Goal: Transaction & Acquisition: Book appointment/travel/reservation

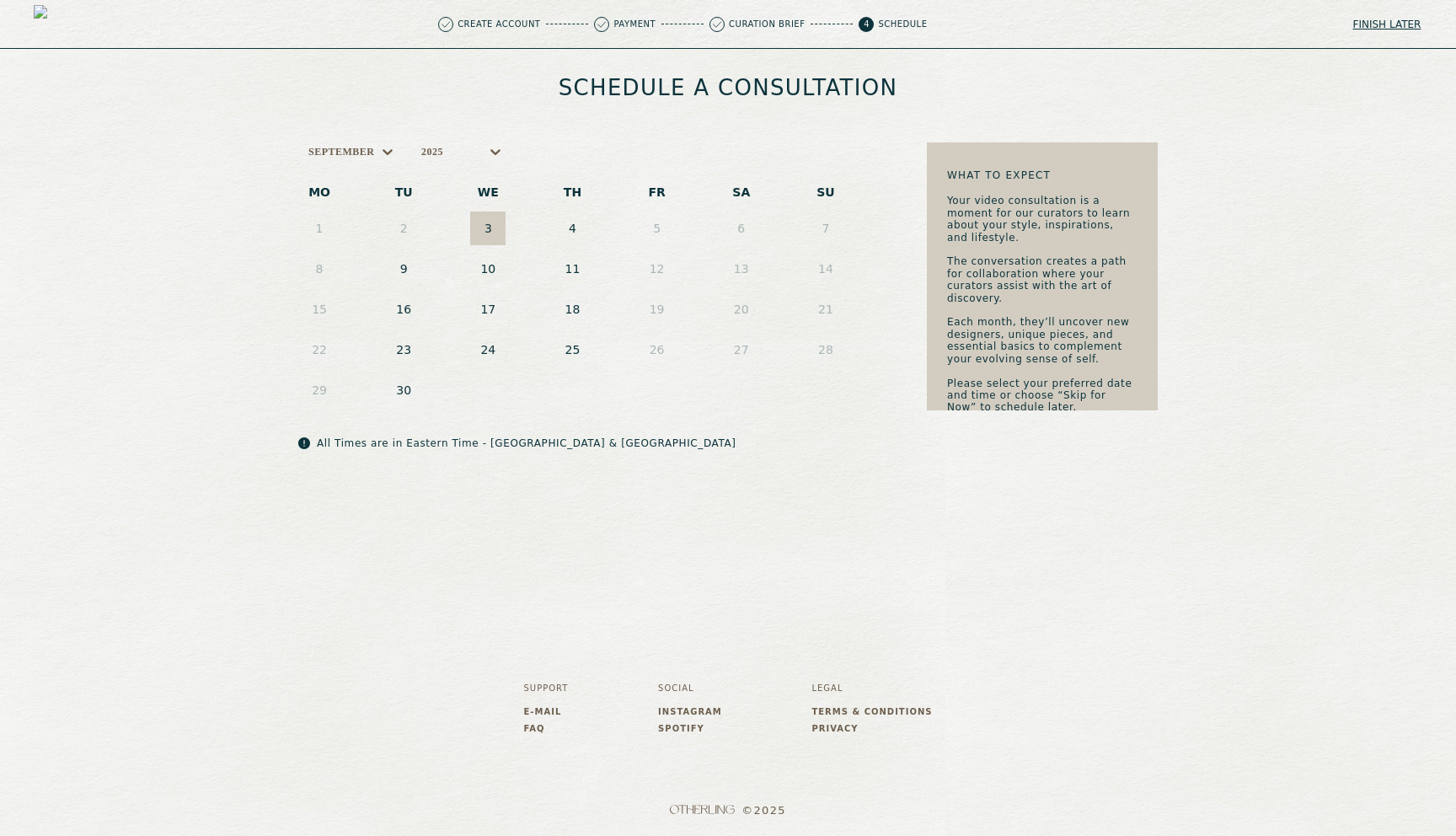
click at [495, 234] on button "3" at bounding box center [488, 229] width 35 height 33
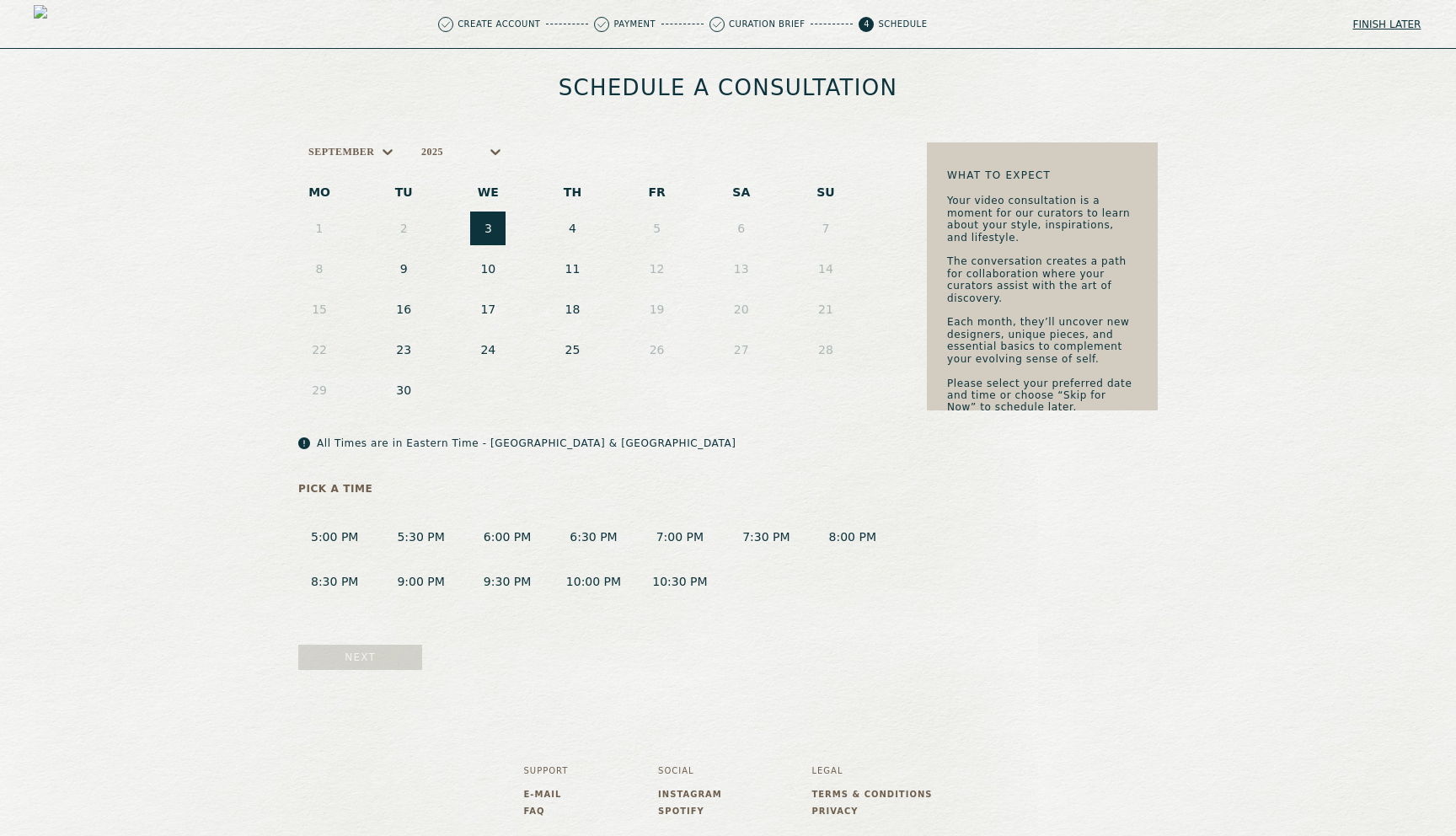
click at [563, 218] on button "4" at bounding box center [572, 229] width 35 height 33
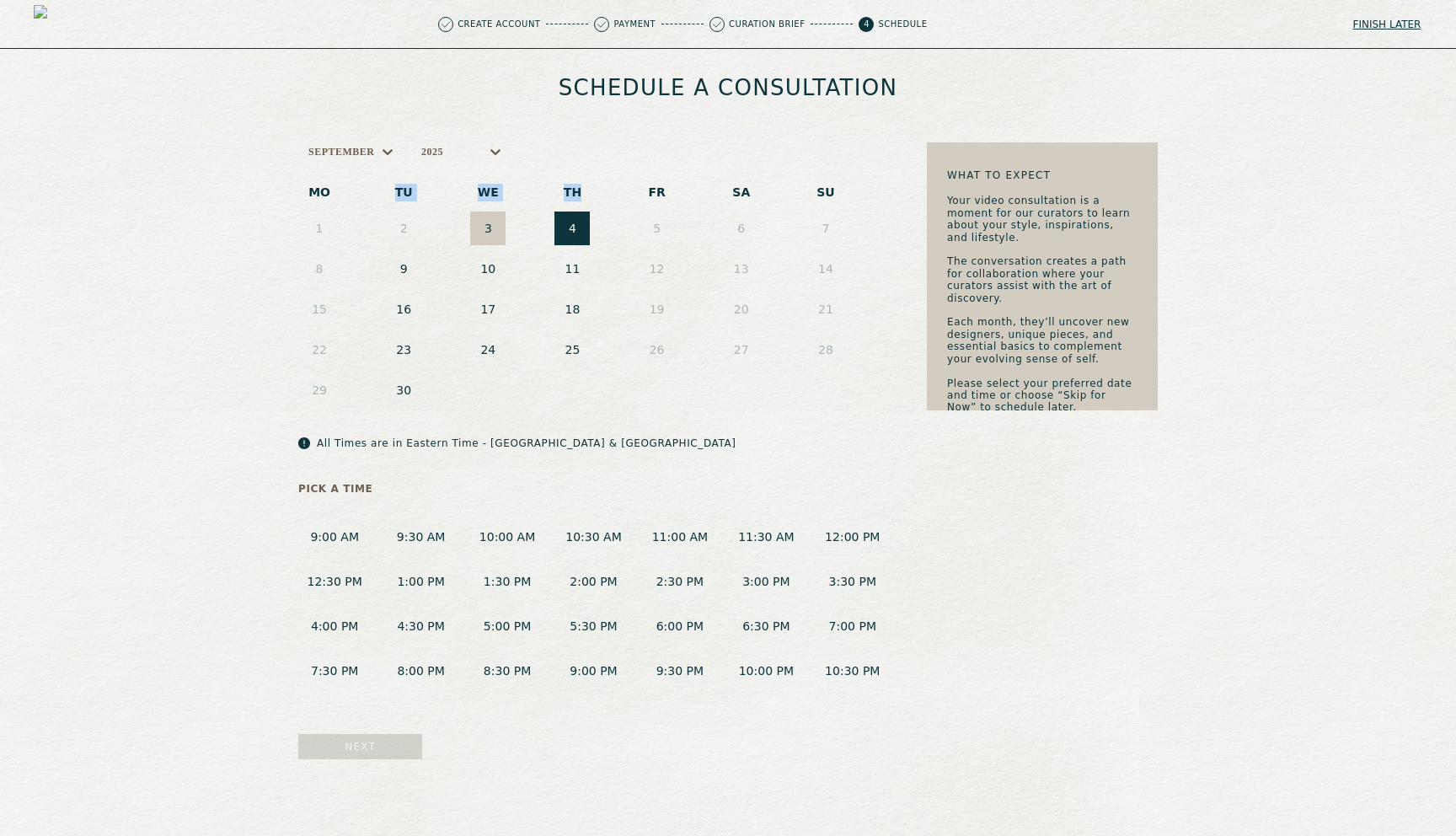
drag, startPoint x: 392, startPoint y: 185, endPoint x: 602, endPoint y: 189, distance: 210.0
click at [602, 189] on tr "MO TU WE TH FR SA SU" at bounding box center [573, 193] width 591 height 31
click at [598, 156] on div "September 2025" at bounding box center [593, 151] width 591 height 23
click at [324, 543] on button "9:00 AM" at bounding box center [334, 538] width 72 height 31
click at [384, 746] on button "Next" at bounding box center [360, 746] width 124 height 25
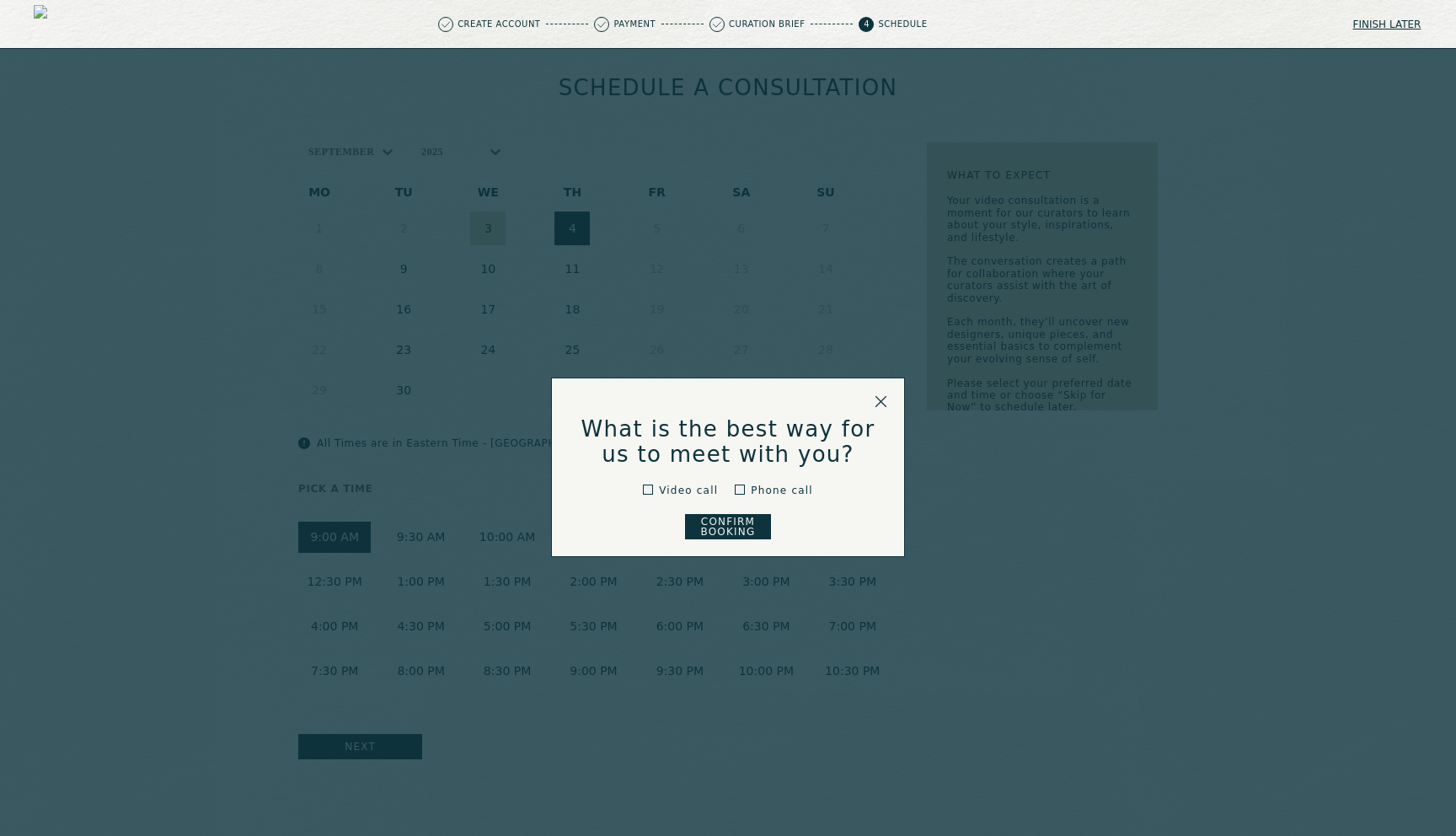
click at [711, 522] on button "Confirm Booking" at bounding box center [728, 526] width 87 height 25
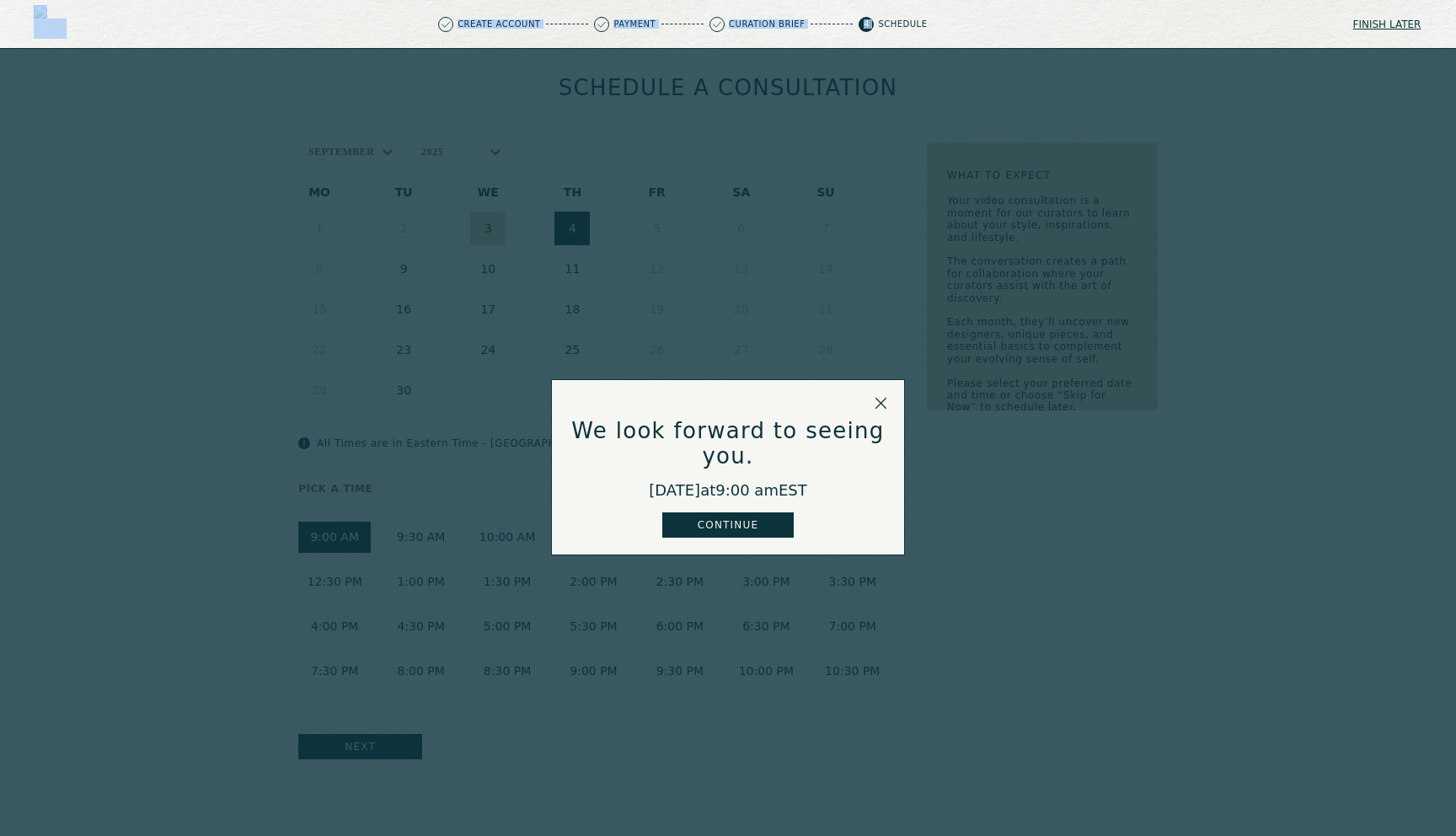
drag, startPoint x: 429, startPoint y: 23, endPoint x: 996, endPoint y: 14, distance: 567.1
click at [996, 14] on div "Create Account Payment Curation Brief 4 Schedule Finish later" at bounding box center [728, 24] width 1456 height 49
click at [1044, 38] on div "Create Account Payment Curation Brief 4 Schedule Finish later" at bounding box center [728, 24] width 1456 height 49
drag, startPoint x: 518, startPoint y: 21, endPoint x: 640, endPoint y: 28, distance: 122.2
click at [589, 28] on div "Create Account" at bounding box center [513, 24] width 150 height 15
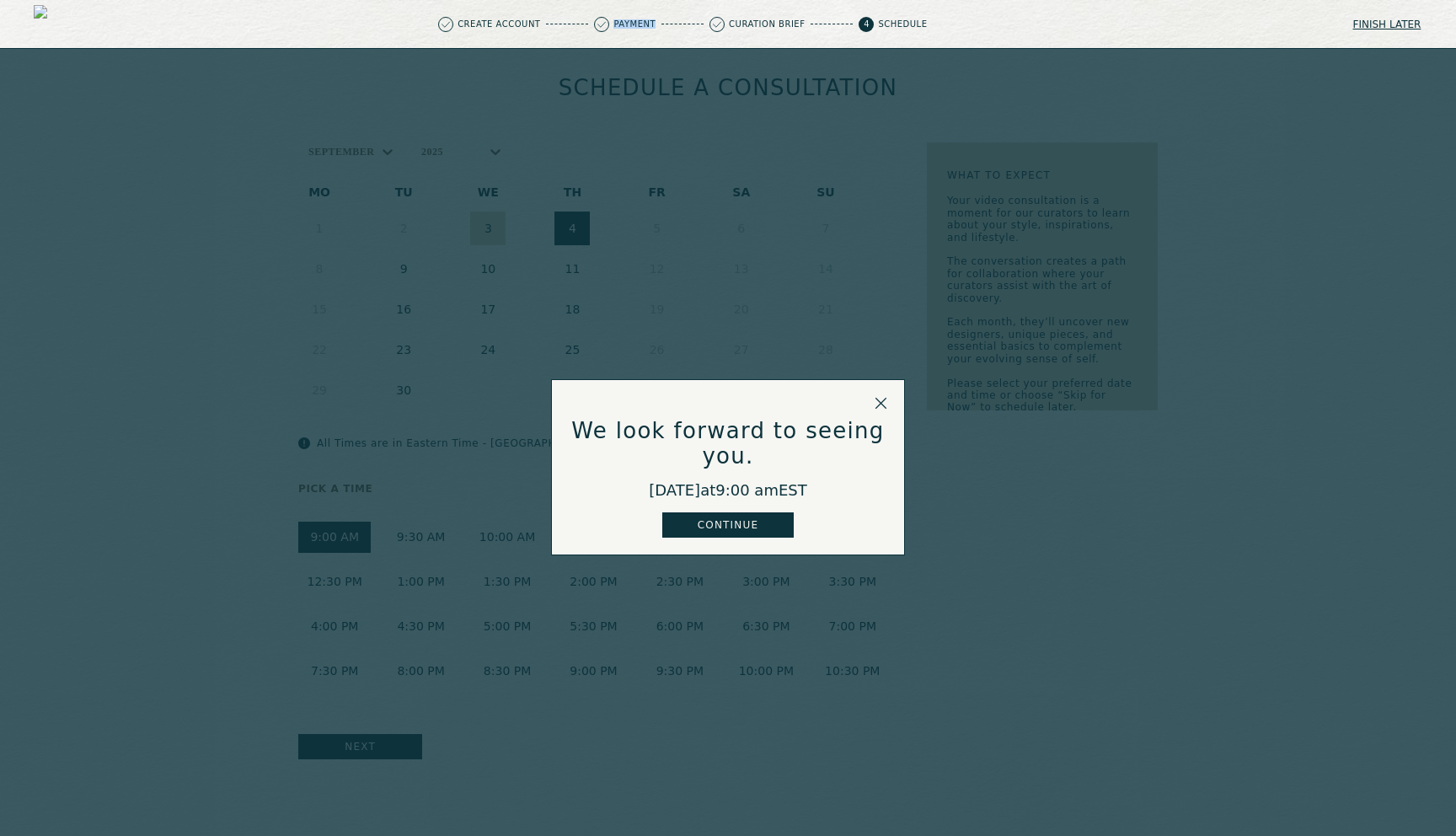
drag, startPoint x: 669, startPoint y: 20, endPoint x: 739, endPoint y: 21, distance: 70.0
click at [703, 21] on div "Payment" at bounding box center [649, 24] width 109 height 15
drag, startPoint x: 803, startPoint y: 21, endPoint x: 869, endPoint y: 25, distance: 66.1
click at [852, 25] on div "Curation Brief" at bounding box center [781, 24] width 143 height 15
drag, startPoint x: 940, startPoint y: 21, endPoint x: 1027, endPoint y: 27, distance: 87.2
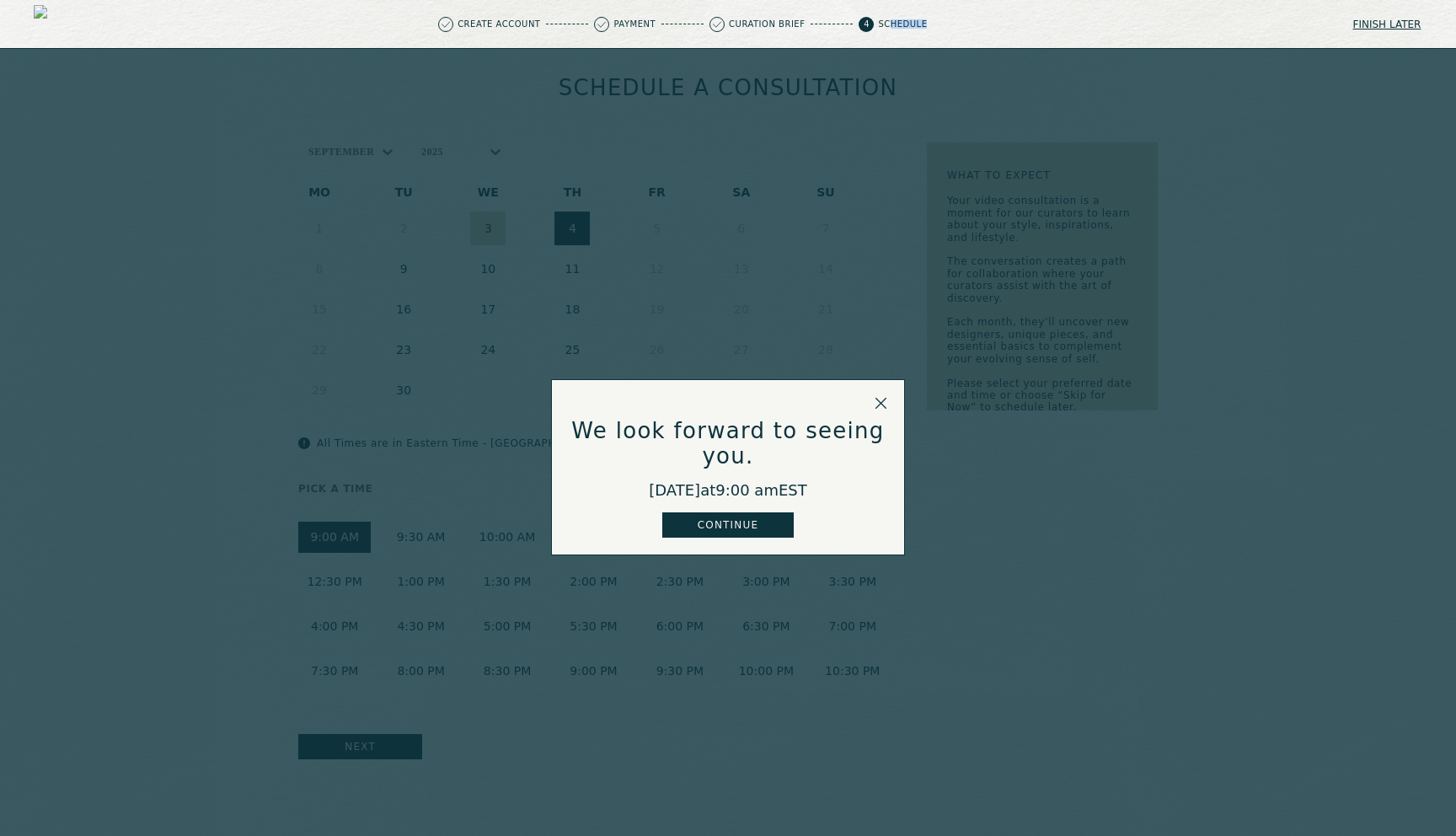
click at [1027, 27] on div "Create Account Payment Curation Brief 4 Schedule" at bounding box center [682, 24] width 1224 height 15
click at [1032, 25] on div "Create Account Payment Curation Brief 4 Schedule" at bounding box center [682, 24] width 1224 height 15
drag, startPoint x: 649, startPoint y: 21, endPoint x: 730, endPoint y: 20, distance: 81.0
click at [703, 20] on div "Payment" at bounding box center [649, 24] width 109 height 15
drag, startPoint x: 786, startPoint y: 25, endPoint x: 1004, endPoint y: 27, distance: 218.0
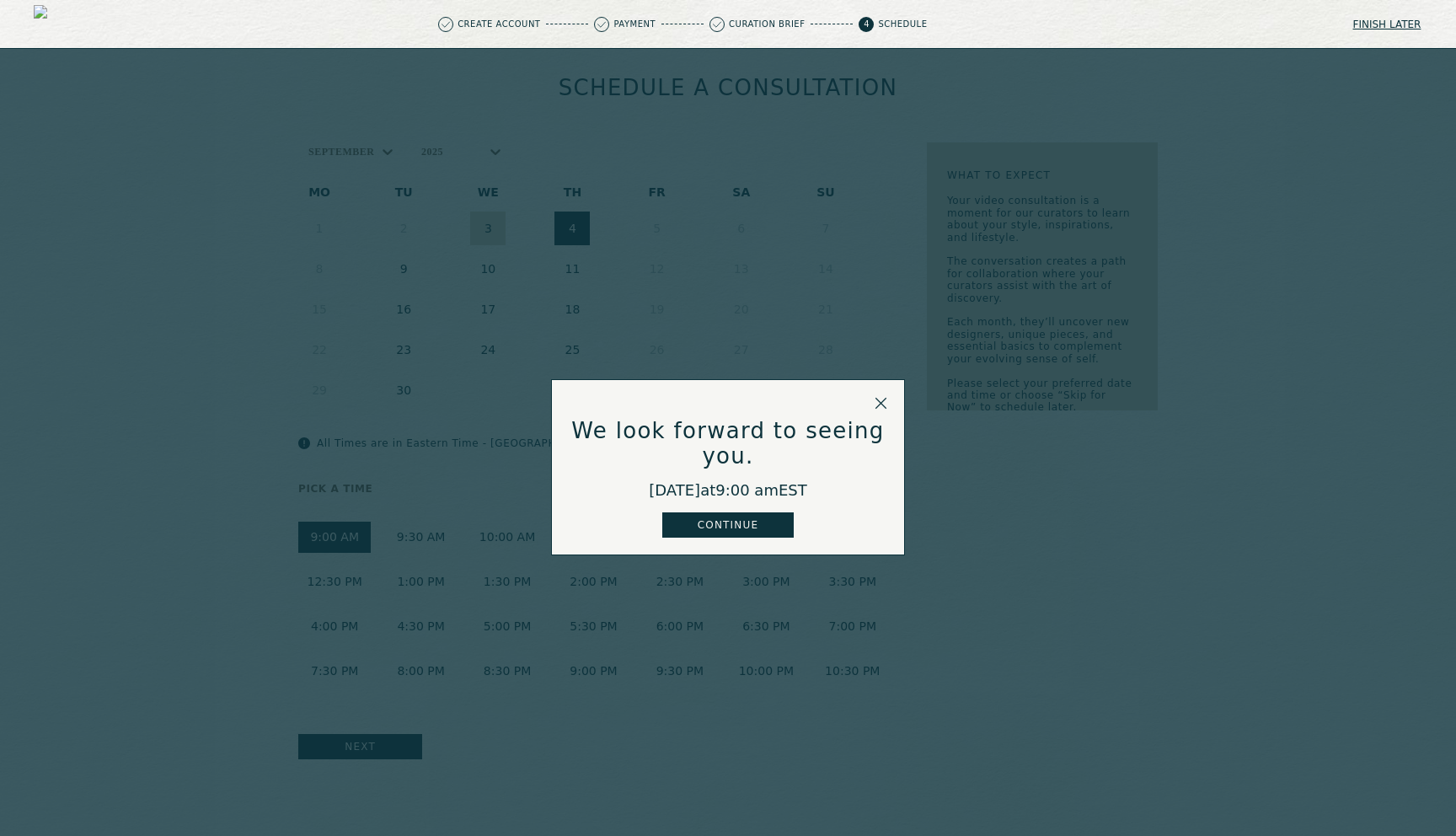
click at [1004, 27] on div "Create Account Payment Curation Brief 4 Schedule" at bounding box center [682, 24] width 1224 height 15
drag, startPoint x: 968, startPoint y: 23, endPoint x: 781, endPoint y: 23, distance: 187.0
click at [781, 23] on div "Create Account Payment Curation Brief 4 Schedule" at bounding box center [682, 24] width 1224 height 15
click at [805, 21] on p "Curation Brief" at bounding box center [767, 24] width 76 height 8
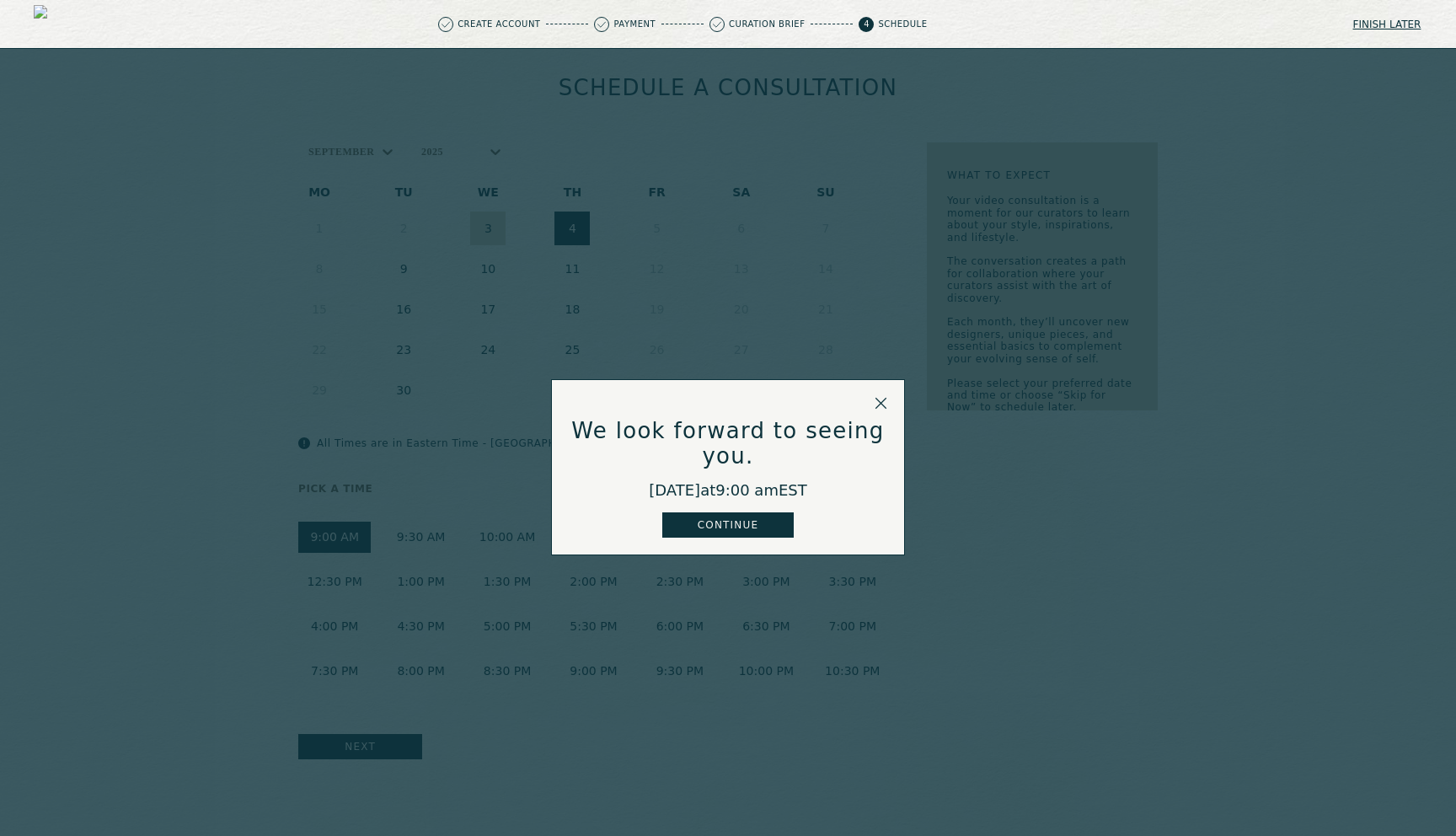
click at [852, 26] on div "Curation Brief" at bounding box center [781, 24] width 143 height 15
click at [927, 22] on p "Schedule" at bounding box center [902, 24] width 49 height 8
click at [1021, 18] on div "Create Account Payment Curation Brief 4 Schedule" at bounding box center [682, 24] width 1224 height 15
drag, startPoint x: 1026, startPoint y: 17, endPoint x: 492, endPoint y: 18, distance: 534.0
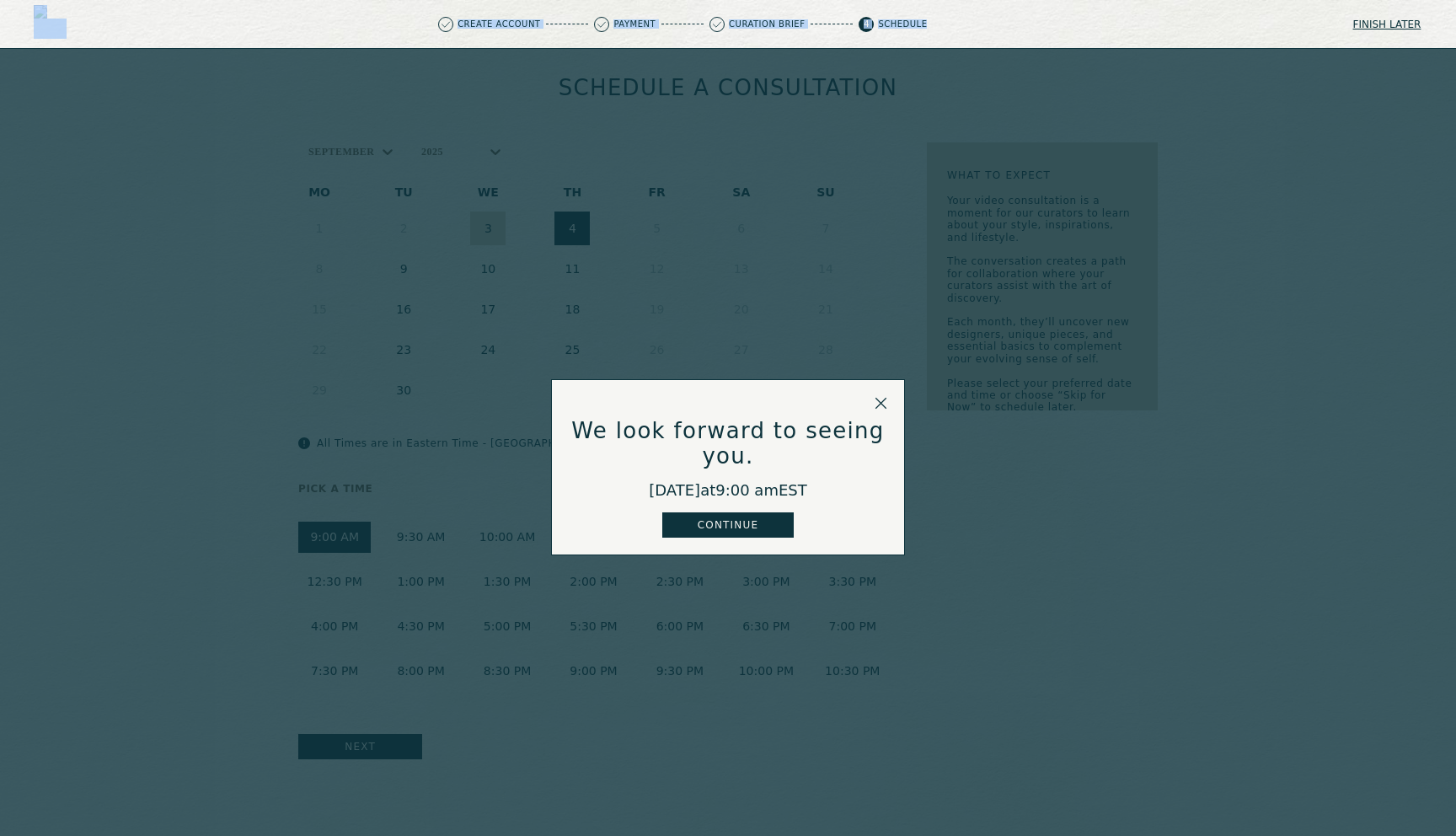
click at [492, 18] on div "Create Account Payment Curation Brief 4 Schedule" at bounding box center [682, 24] width 1224 height 15
click at [463, 12] on div "Create Account Payment Curation Brief 4 Schedule Finish later" at bounding box center [728, 24] width 1456 height 49
drag, startPoint x: 762, startPoint y: 21, endPoint x: 989, endPoint y: 19, distance: 227.0
click at [989, 19] on div "Create Account Payment Curation Brief 4 Schedule" at bounding box center [682, 24] width 1224 height 15
click at [852, 27] on div "Curation Brief" at bounding box center [781, 24] width 143 height 15
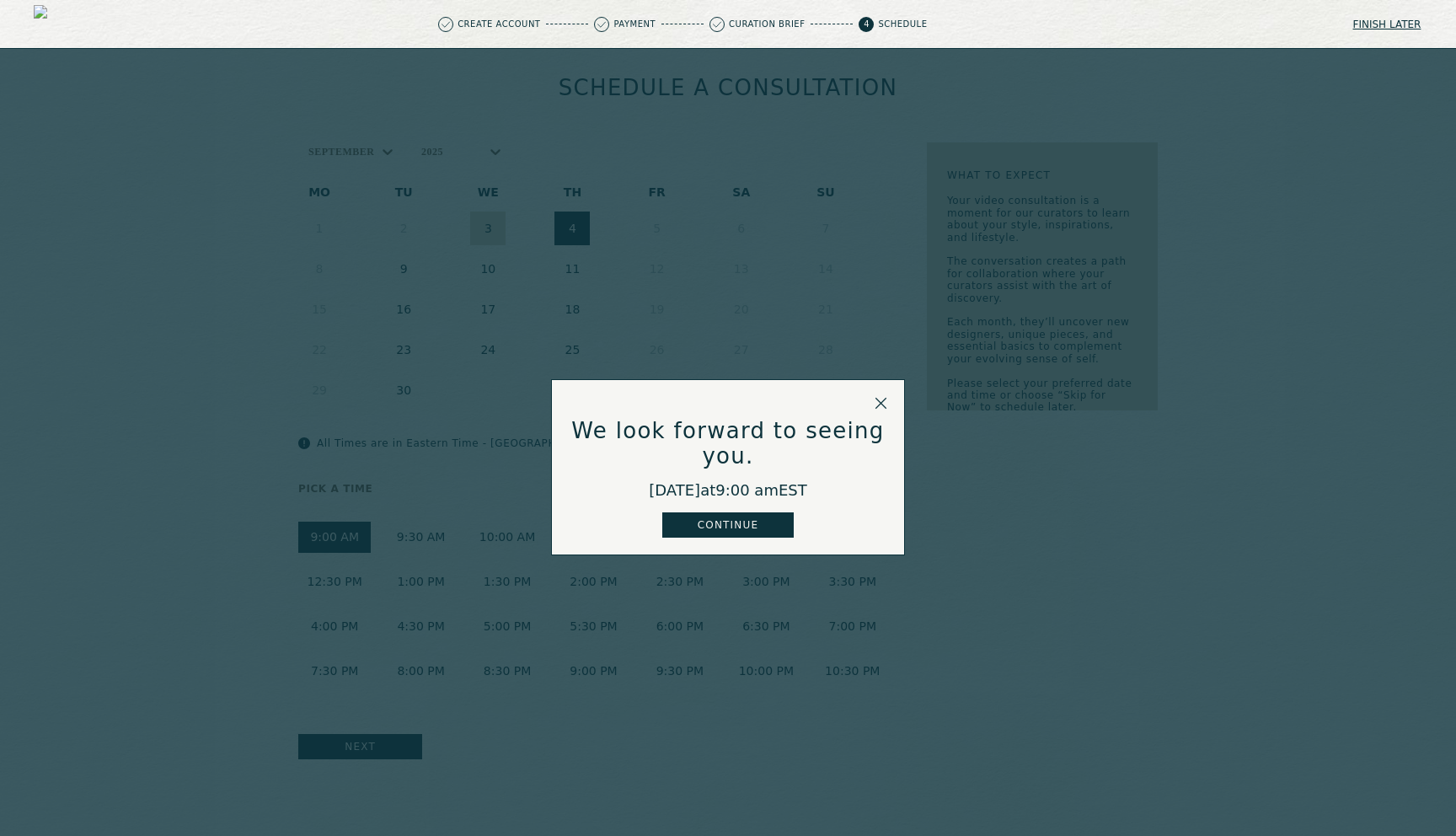
click at [873, 676] on div "We look forward to seeing you. September 4th, 2025 at 9:00 am EST Continue" at bounding box center [728, 467] width 1456 height 836
click at [876, 409] on icon at bounding box center [881, 404] width 13 height 13
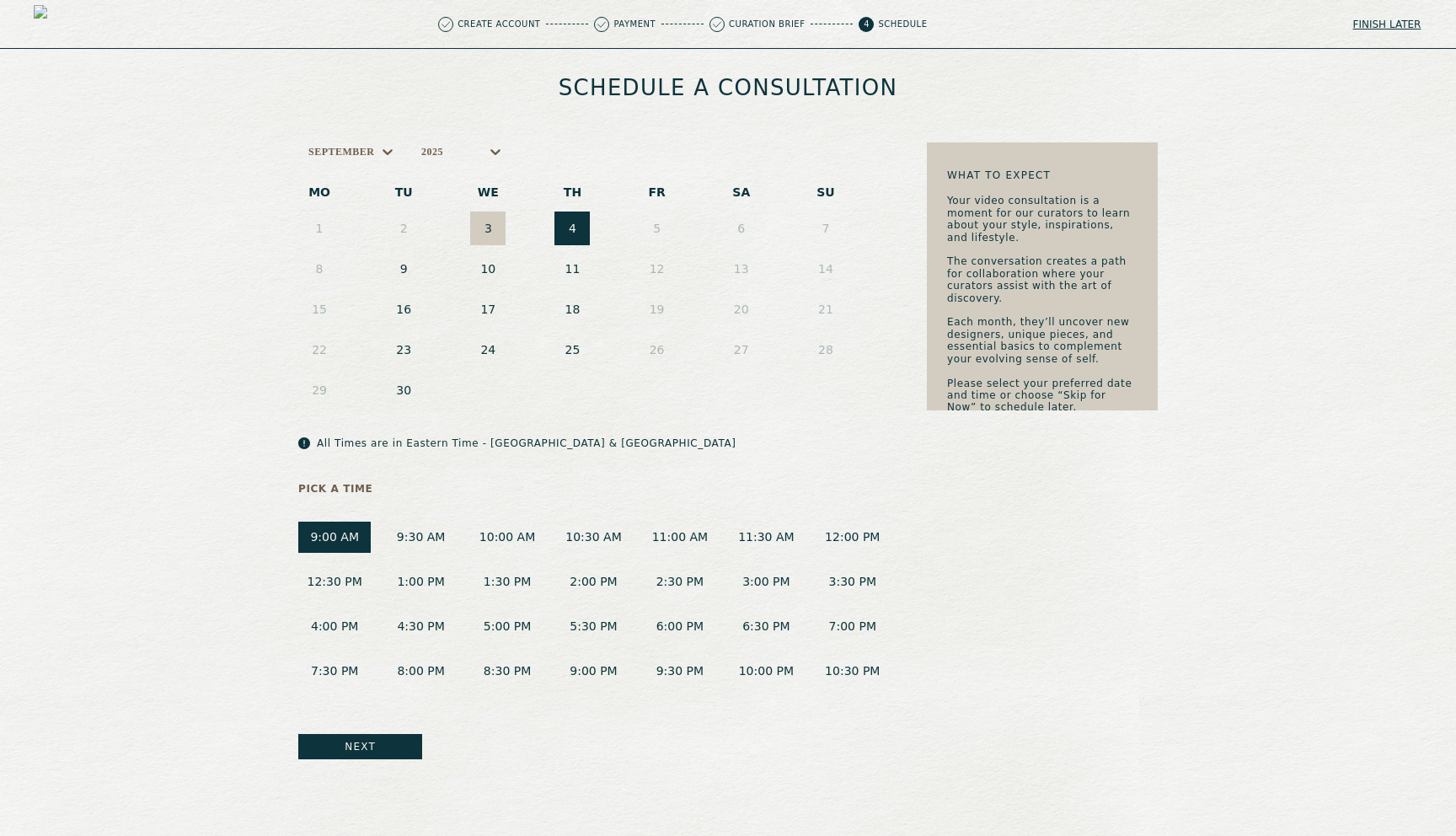
click at [0, 0] on vercel-live-feedback at bounding box center [0, 0] width 0 height 0
